Goal: Find specific page/section: Find specific page/section

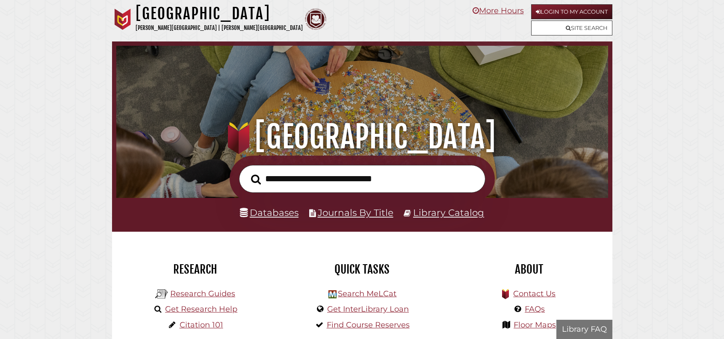
scroll to position [163, 488]
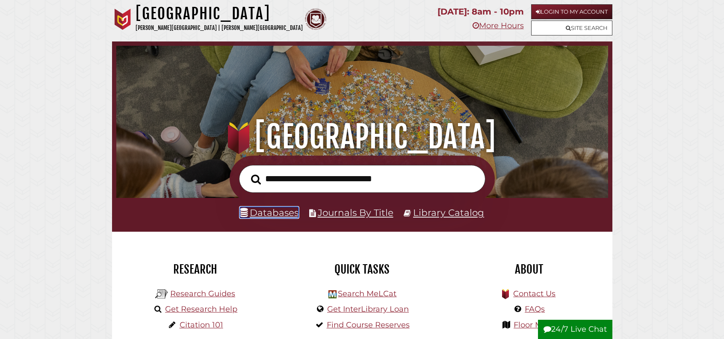
click at [277, 218] on link "Databases" at bounding box center [269, 212] width 59 height 11
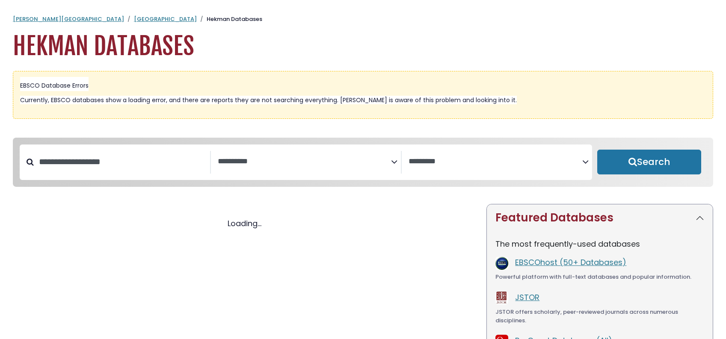
select select "Database Subject Filter"
select select "Database Vendors Filter"
select select "Database Subject Filter"
select select "Database Vendors Filter"
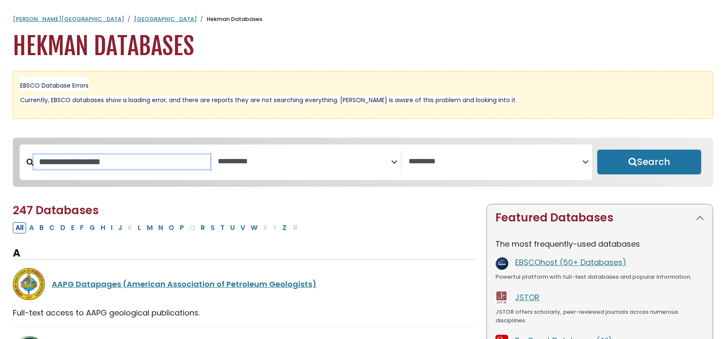
click at [148, 169] on input "Search database by title or keyword" at bounding box center [122, 162] width 176 height 14
type input "****"
click at [597, 150] on button "Search" at bounding box center [649, 162] width 104 height 25
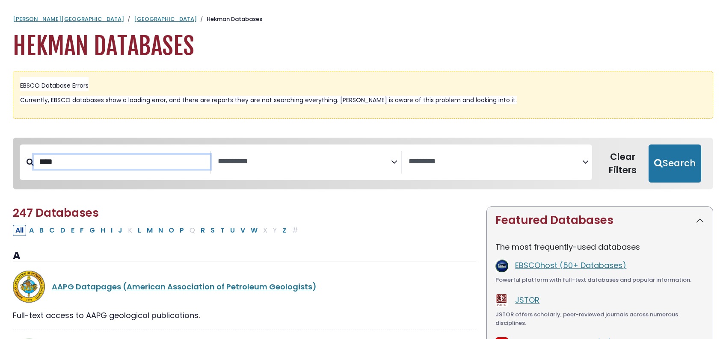
select select "Database Subject Filter"
select select "Database Vendors Filter"
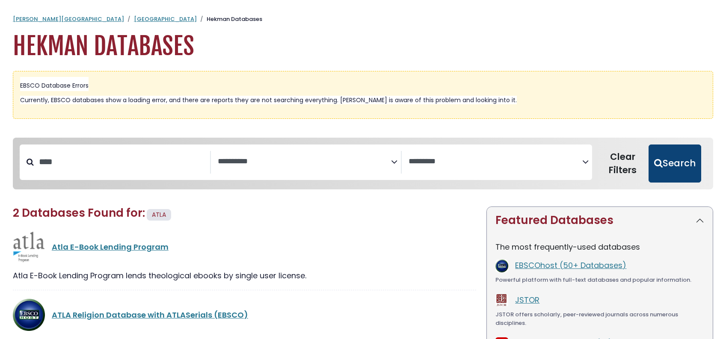
click at [667, 183] on button "Search" at bounding box center [675, 164] width 53 height 39
select select "Database Subject Filter"
select select "Database Vendors Filter"
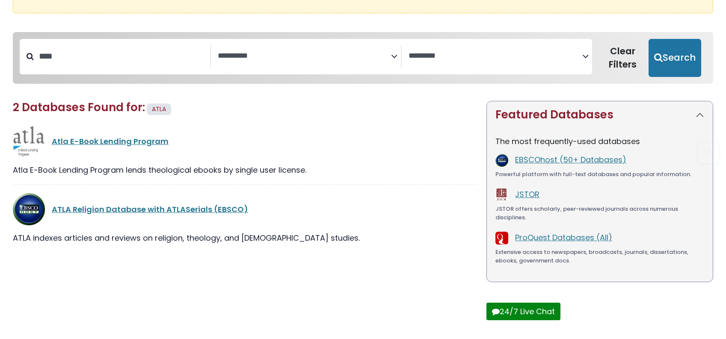
scroll to position [158, 0]
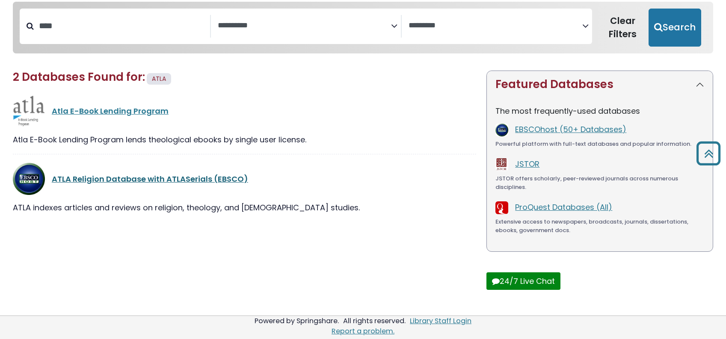
click at [205, 184] on link "ATLA Religion Database with ATLASerials (EBSCO)" at bounding box center [150, 179] width 196 height 11
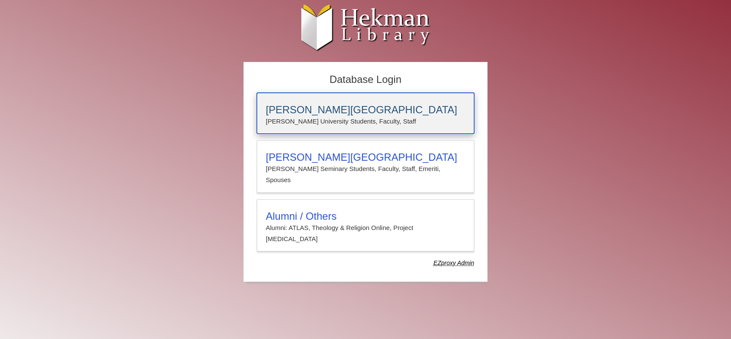
click at [309, 107] on h3 "[PERSON_NAME][GEOGRAPHIC_DATA]" at bounding box center [365, 110] width 199 height 12
